Goal: Transaction & Acquisition: Purchase product/service

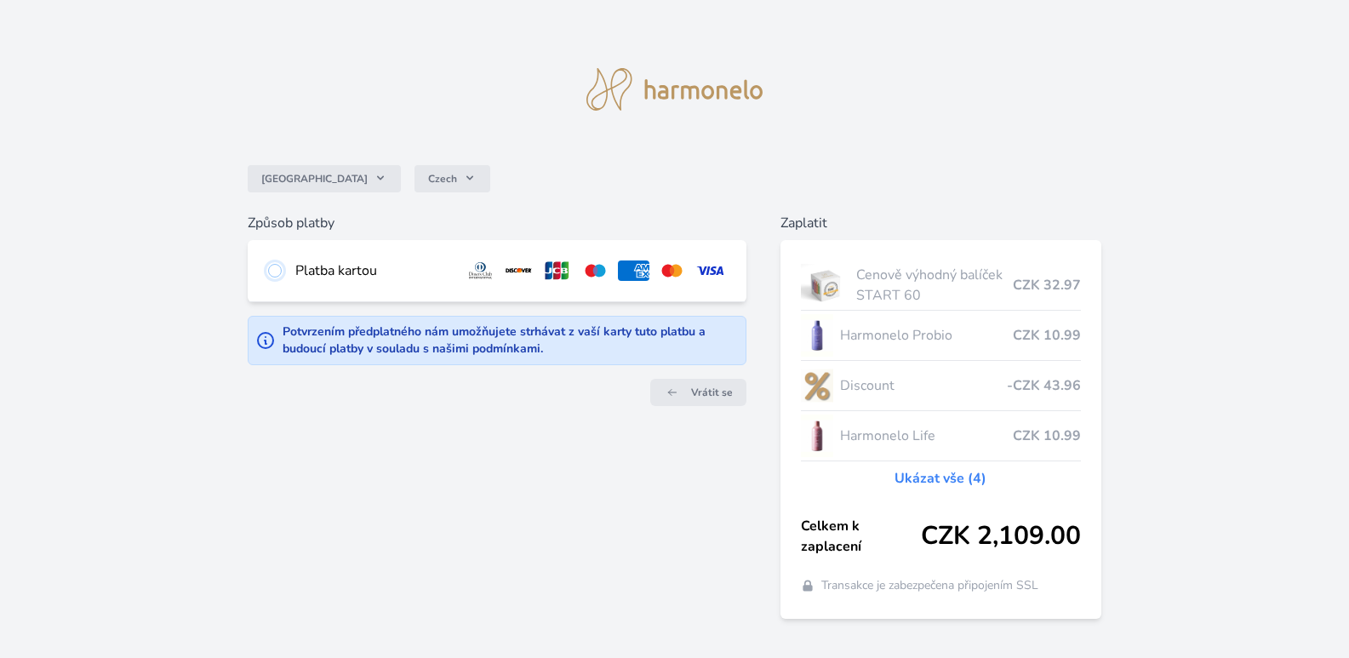
click at [273, 272] on input "radio" at bounding box center [275, 271] width 14 height 14
radio input "true"
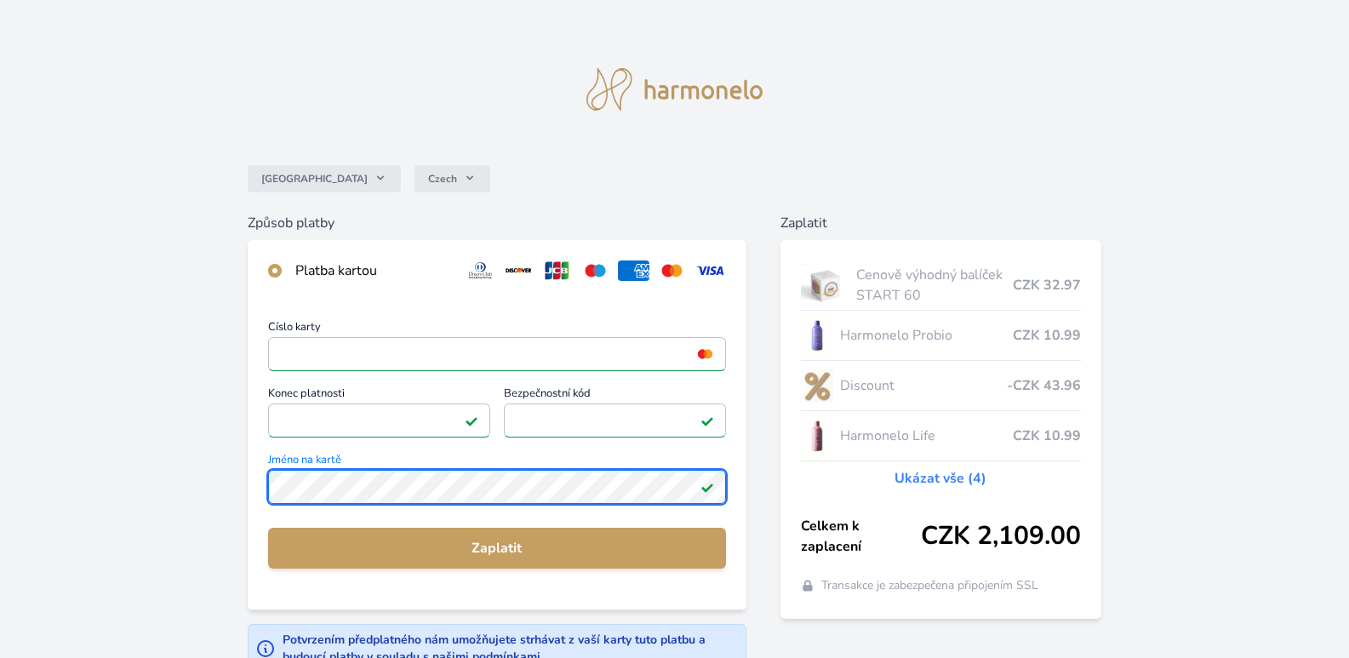
click at [253, 461] on div "Číslo karty <p>Your browser does not support iframes.</p> Konec platnosti <p>Yo…" at bounding box center [497, 455] width 499 height 308
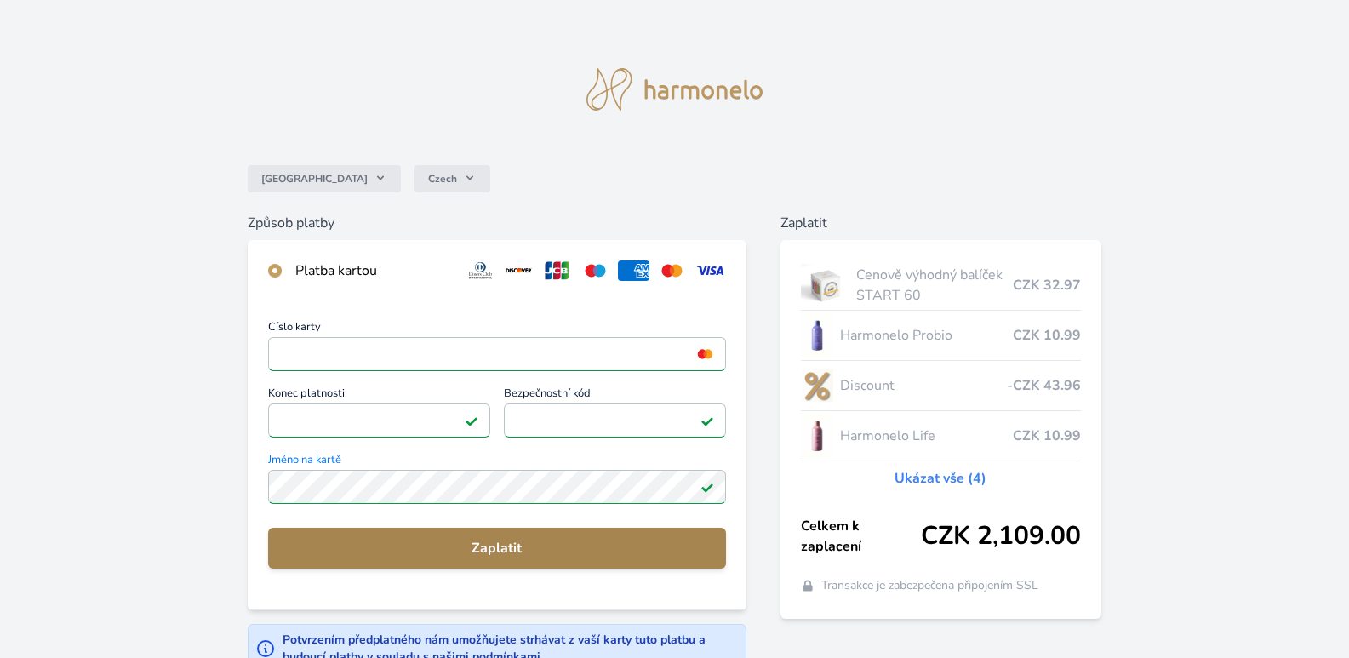
click at [508, 548] on span "Zaplatit" at bounding box center [497, 548] width 431 height 20
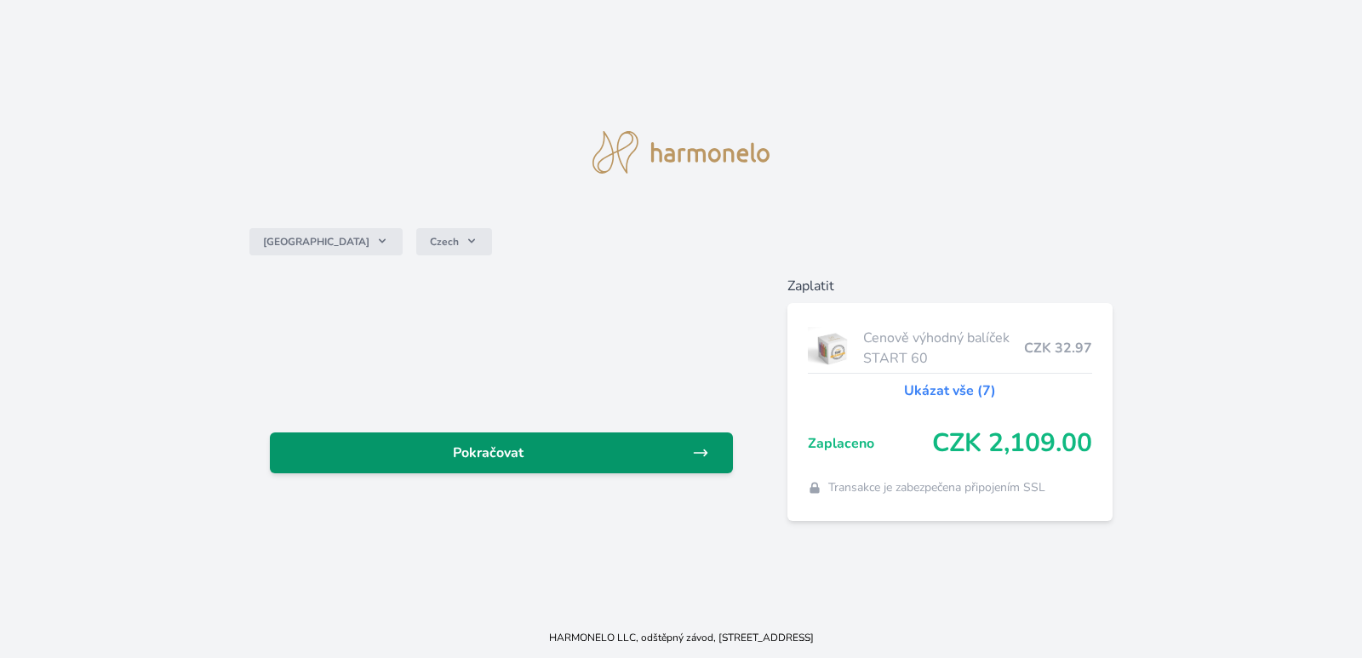
click at [499, 458] on span "Pokračovat" at bounding box center [487, 453] width 409 height 20
